Goal: Navigation & Orientation: Find specific page/section

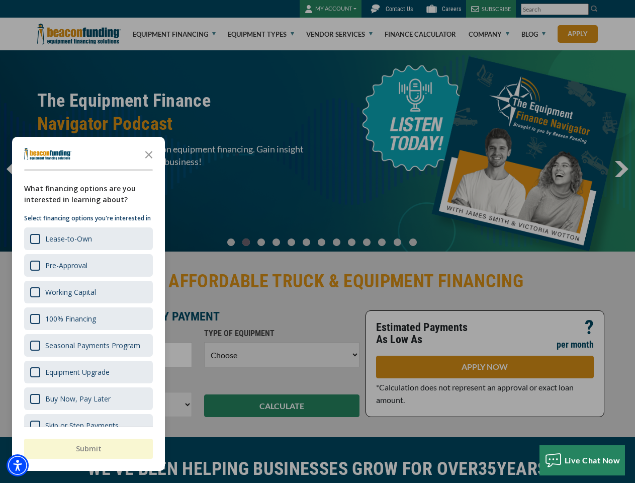
click at [317, 241] on div at bounding box center [317, 241] width 635 height 483
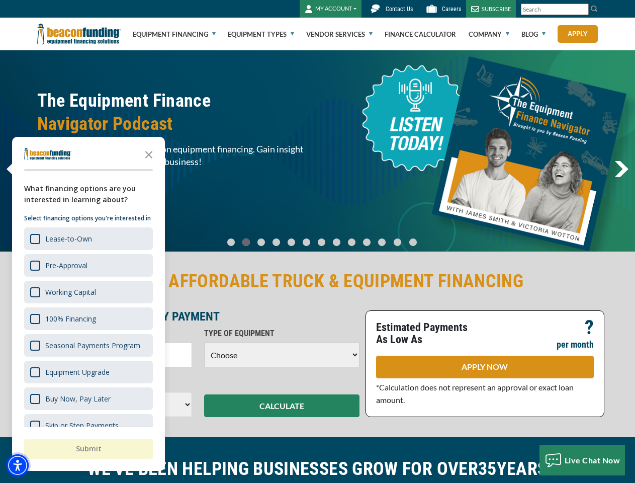
click at [18, 465] on img "Accessibility Menu" at bounding box center [18, 465] width 22 height 22
click at [317, 241] on body "Skip to main content Enable accessibility for low vision Open the accessibility…" at bounding box center [317, 241] width 635 height 483
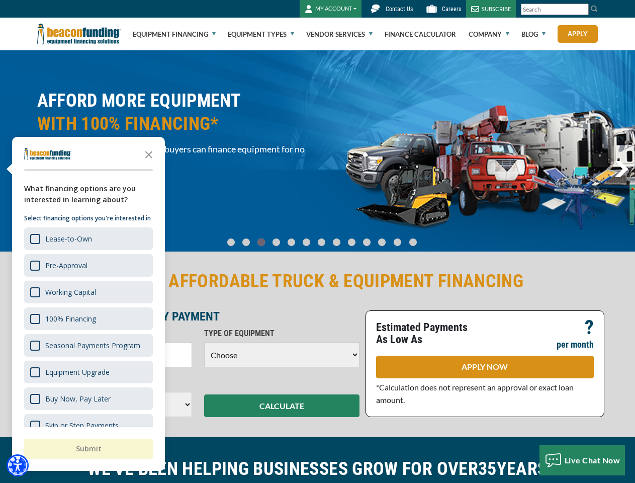
click at [149, 154] on body "Skip to main content Enable accessibility for low vision Open the accessibility…" at bounding box center [317, 241] width 635 height 483
click at [88, 238] on body "Skip to main content Enable accessibility for low vision Open the accessibility…" at bounding box center [317, 241] width 635 height 483
click at [88, 265] on body "Skip to main content Enable accessibility for low vision Open the accessibility…" at bounding box center [317, 241] width 635 height 483
